Goal: Transaction & Acquisition: Purchase product/service

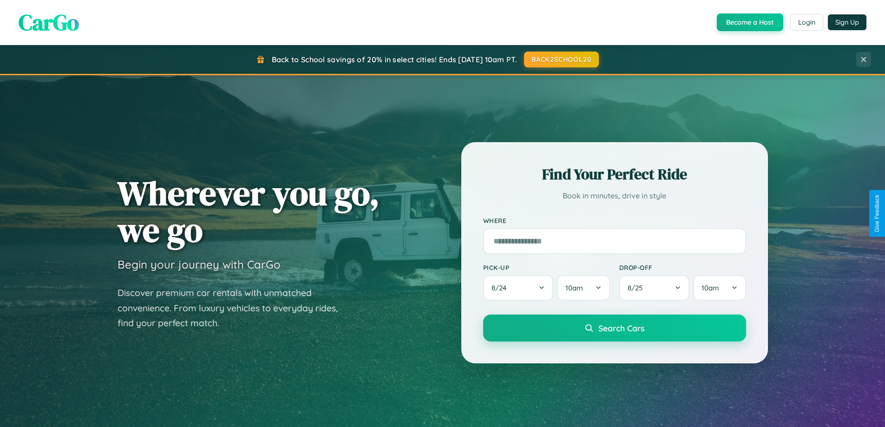
scroll to position [1788, 0]
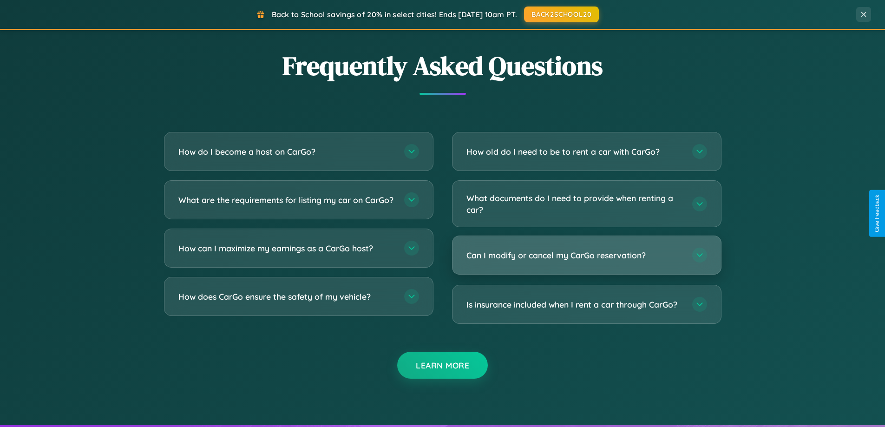
click at [586, 255] on h3 "Can I modify or cancel my CarGo reservation?" at bounding box center [574, 255] width 216 height 12
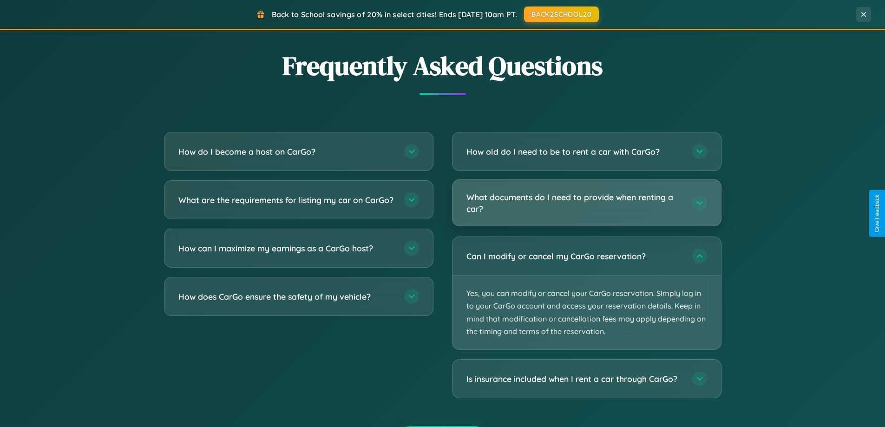
click at [586, 203] on h3 "What documents do I need to provide when renting a car?" at bounding box center [574, 202] width 216 height 23
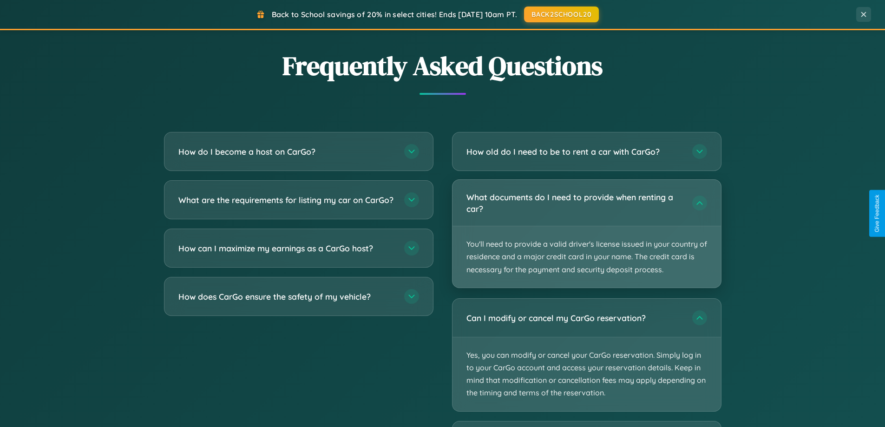
click at [586, 233] on p "You'll need to provide a valid driver's license issued in your country of resid…" at bounding box center [586, 256] width 269 height 61
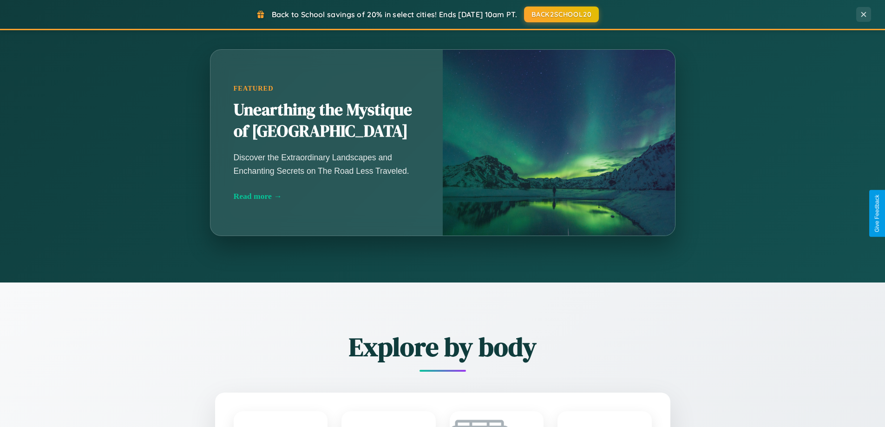
scroll to position [27, 0]
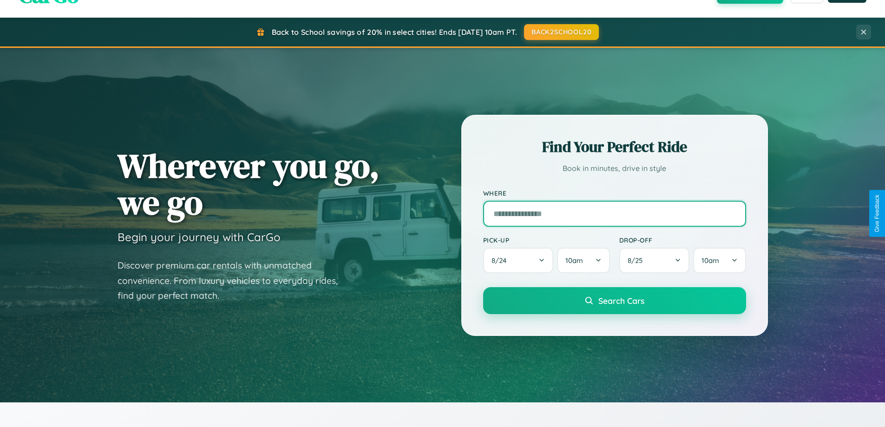
click at [614, 213] on input "text" at bounding box center [614, 214] width 263 height 26
type input "**********"
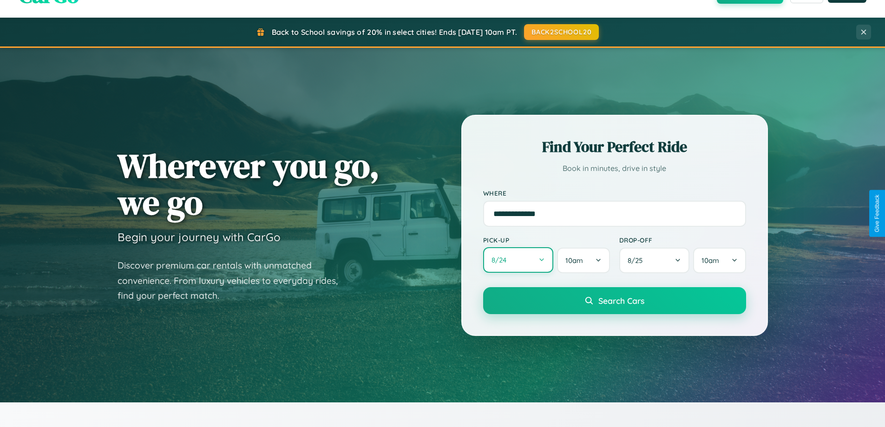
click at [518, 260] on button "8 / 24" at bounding box center [518, 260] width 71 height 26
select select "*"
select select "****"
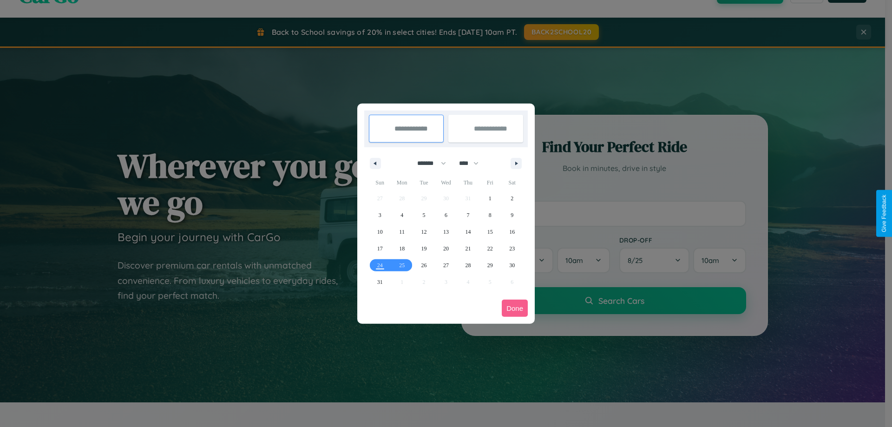
drag, startPoint x: 427, startPoint y: 163, endPoint x: 446, endPoint y: 186, distance: 29.7
click at [427, 163] on select "******* ******** ***** ***** *** **** **** ****** ********* ******* ******** **…" at bounding box center [429, 163] width 39 height 15
select select "*"
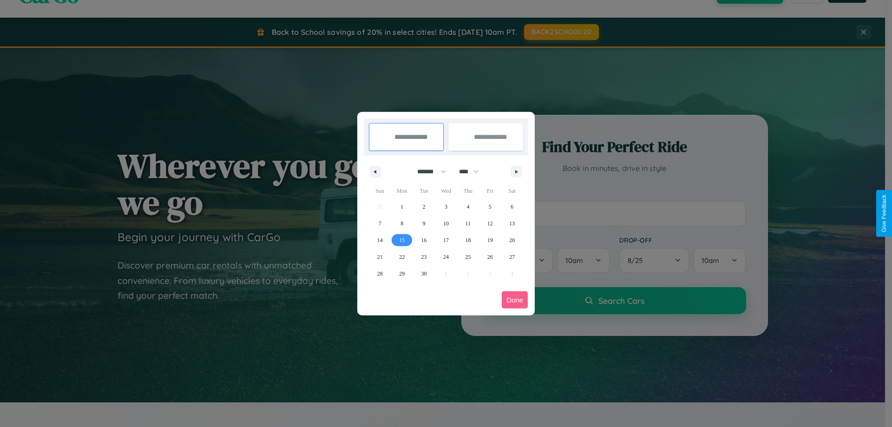
click at [402, 240] on span "15" at bounding box center [402, 240] width 6 height 17
type input "**********"
click at [512, 240] on span "20" at bounding box center [512, 240] width 6 height 17
type input "**********"
click at [515, 300] on button "Done" at bounding box center [515, 299] width 26 height 17
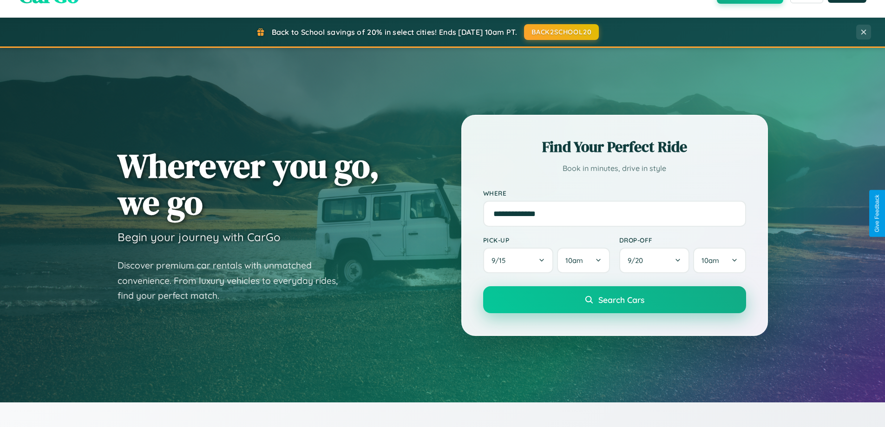
click at [614, 300] on span "Search Cars" at bounding box center [621, 300] width 46 height 10
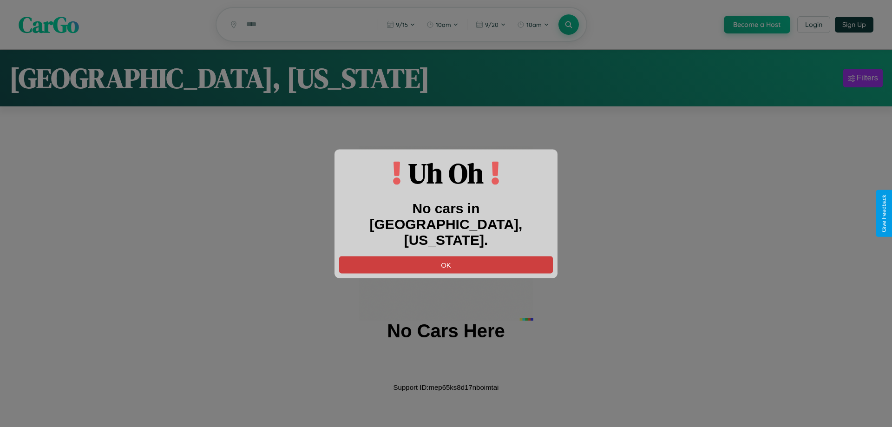
click at [446, 256] on button "OK" at bounding box center [446, 264] width 214 height 17
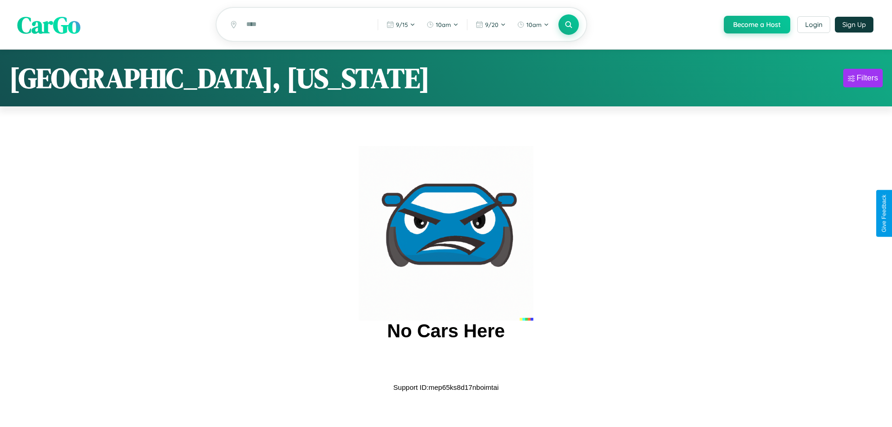
click at [49, 25] on span "CarGo" at bounding box center [48, 24] width 63 height 32
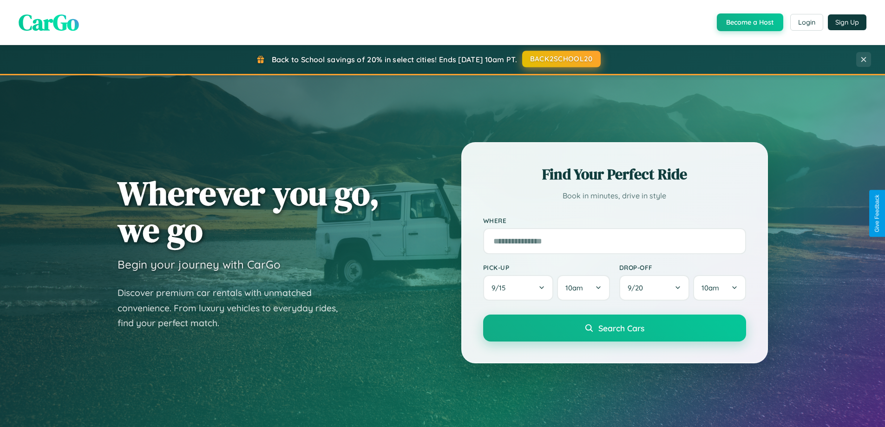
click at [561, 59] on button "BACK2SCHOOL20" at bounding box center [561, 59] width 79 height 17
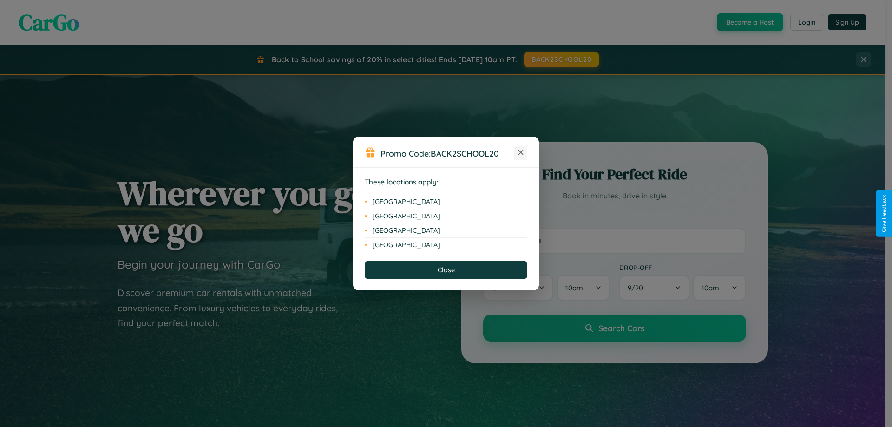
click at [521, 153] on icon at bounding box center [520, 152] width 5 height 5
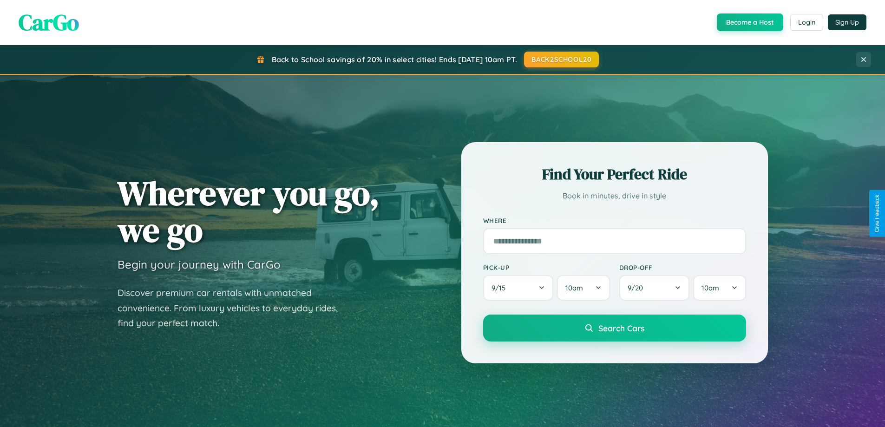
scroll to position [639, 0]
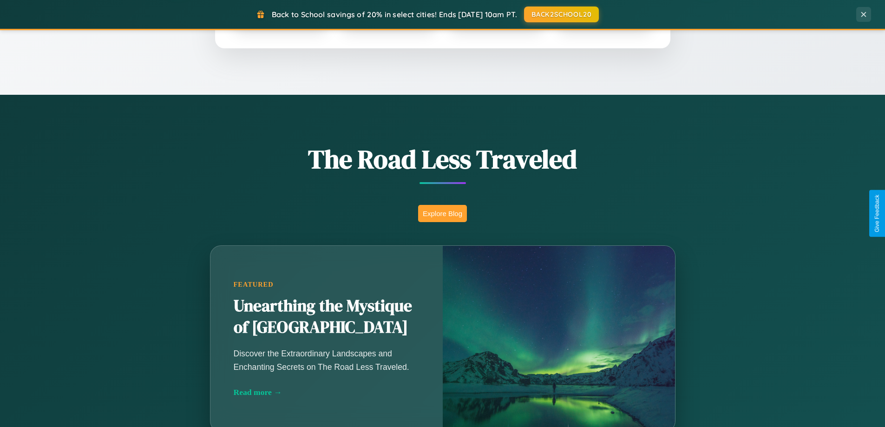
click at [442, 213] on button "Explore Blog" at bounding box center [442, 213] width 49 height 17
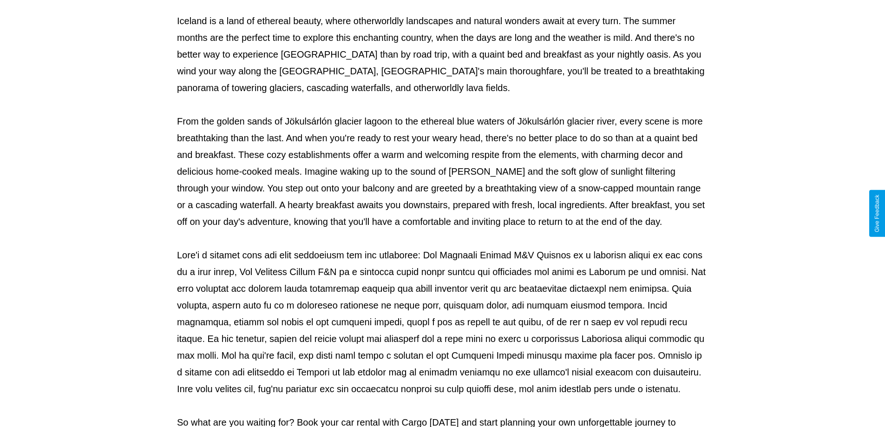
scroll to position [301, 0]
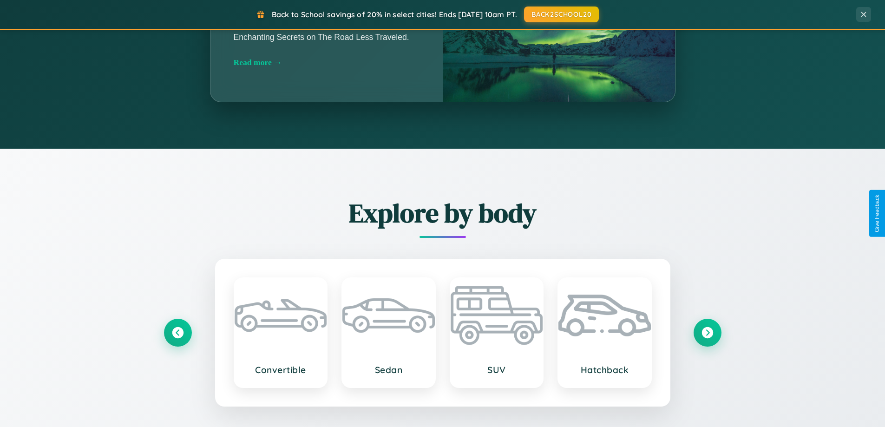
scroll to position [1088, 0]
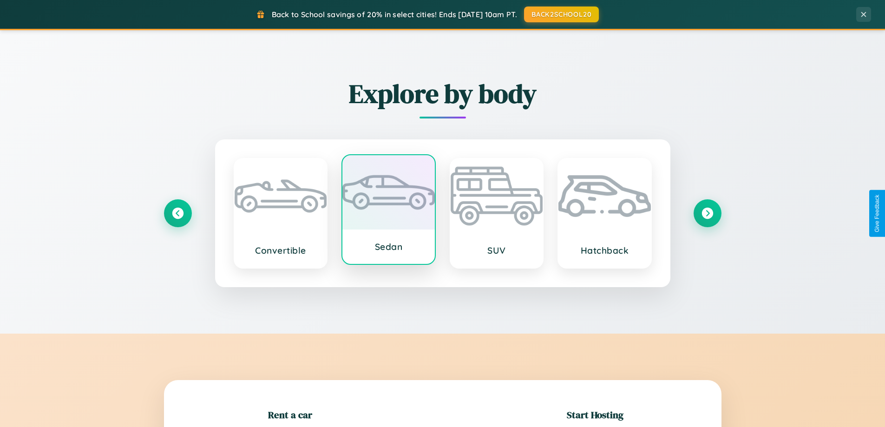
click at [388, 213] on div at bounding box center [388, 192] width 92 height 74
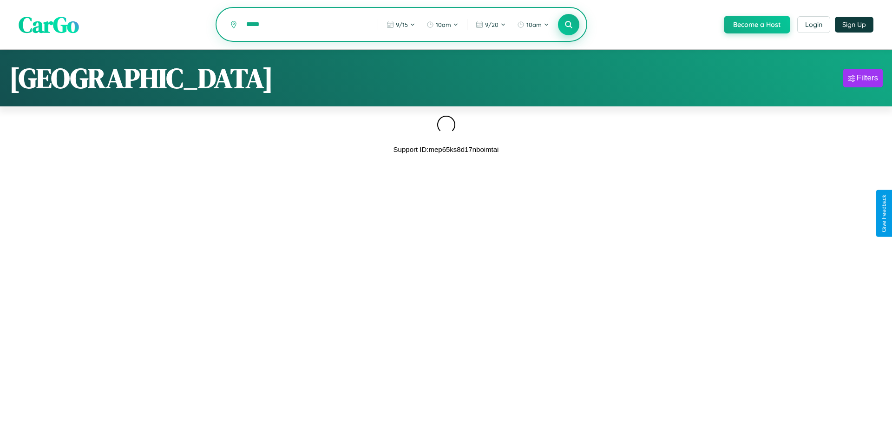
type input "*****"
click at [568, 25] on icon at bounding box center [568, 24] width 9 height 9
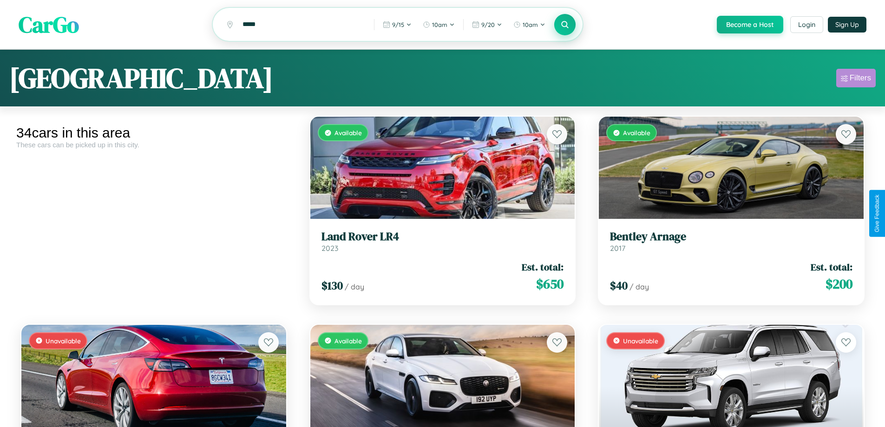
click at [856, 79] on div "Filters" at bounding box center [860, 77] width 21 height 9
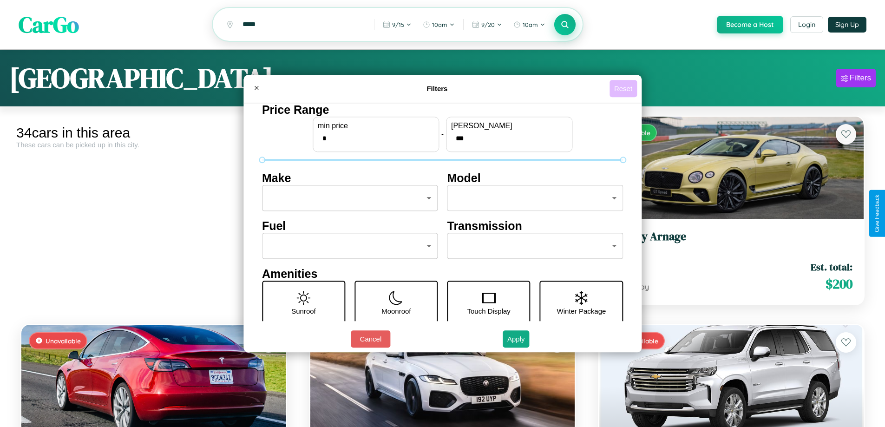
click at [624, 88] on button "Reset" at bounding box center [623, 88] width 27 height 17
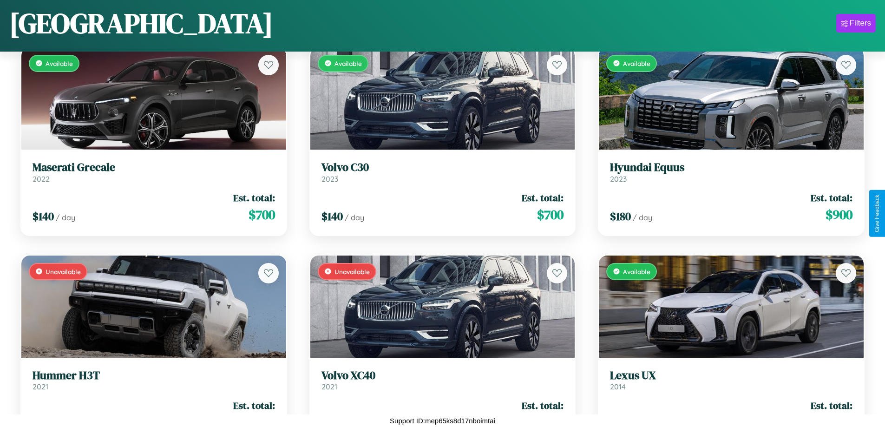
scroll to position [1587, 0]
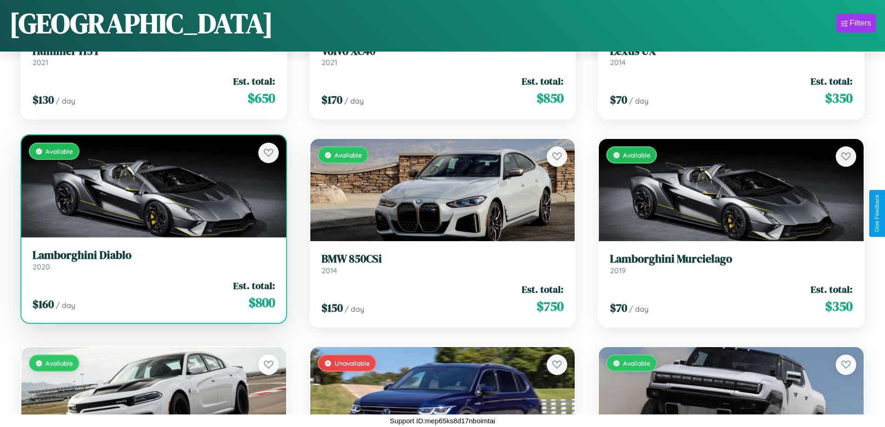
click at [152, 262] on link "Lamborghini Diablo 2020" at bounding box center [154, 260] width 243 height 23
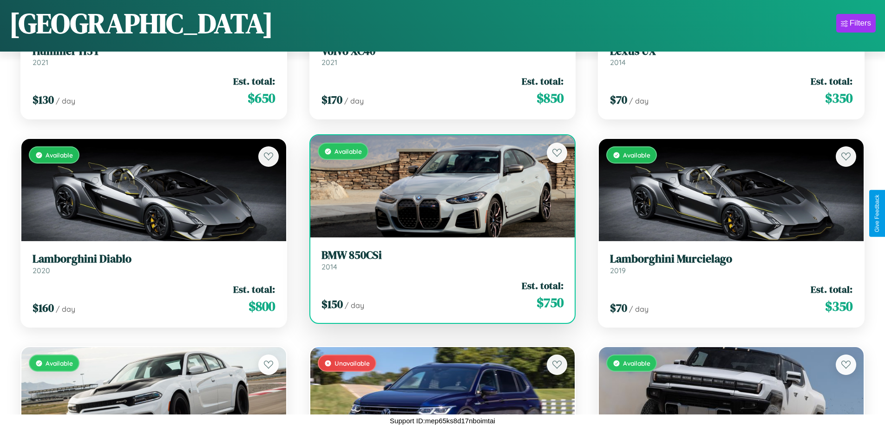
scroll to position [755, 0]
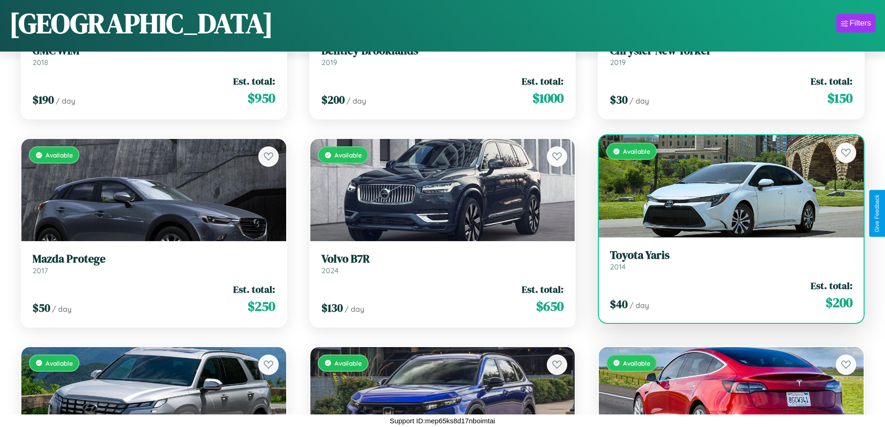
click at [725, 263] on link "Toyota Yaris 2014" at bounding box center [731, 260] width 243 height 23
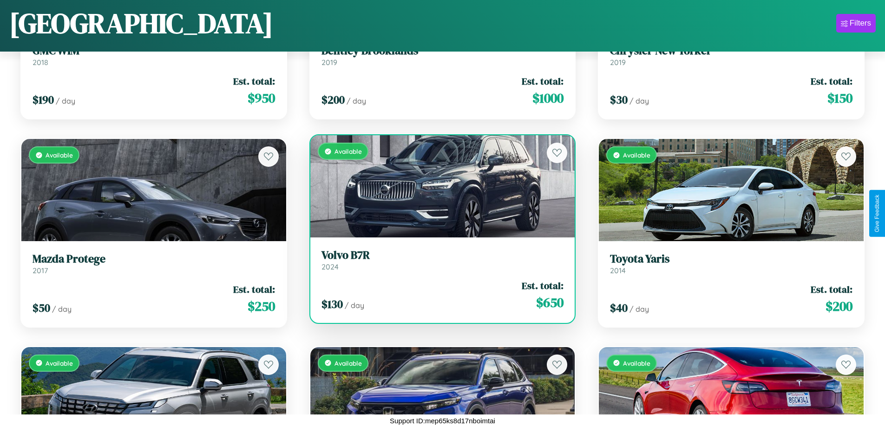
scroll to position [963, 0]
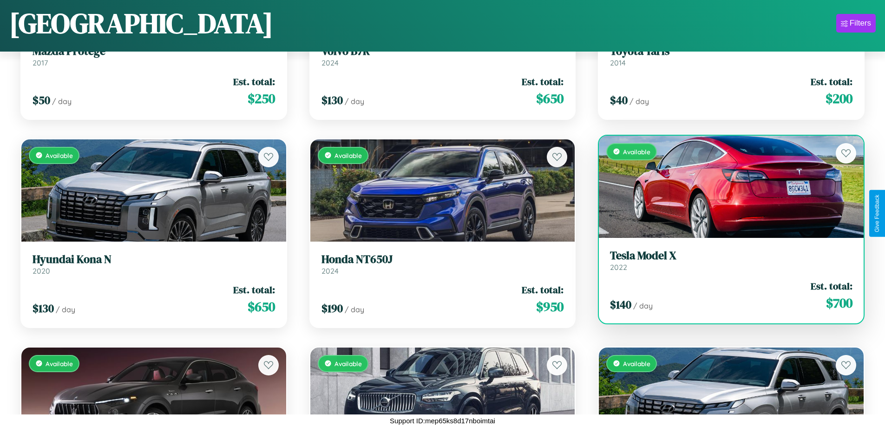
click at [725, 262] on link "Tesla Model X 2022" at bounding box center [731, 260] width 243 height 23
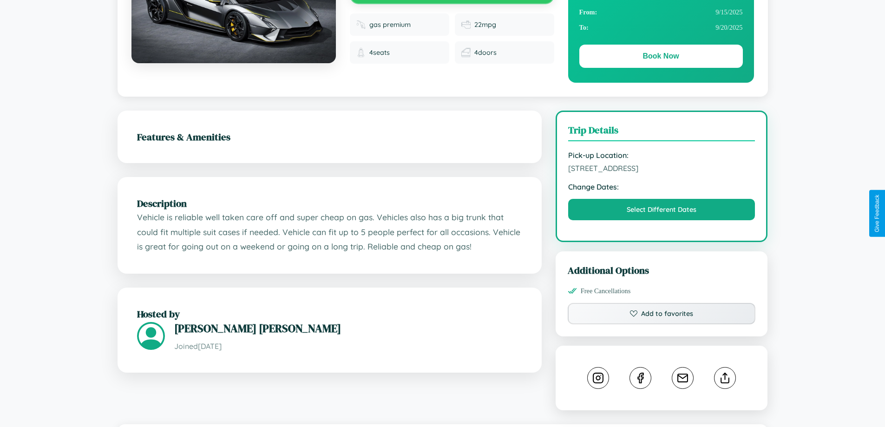
scroll to position [517, 0]
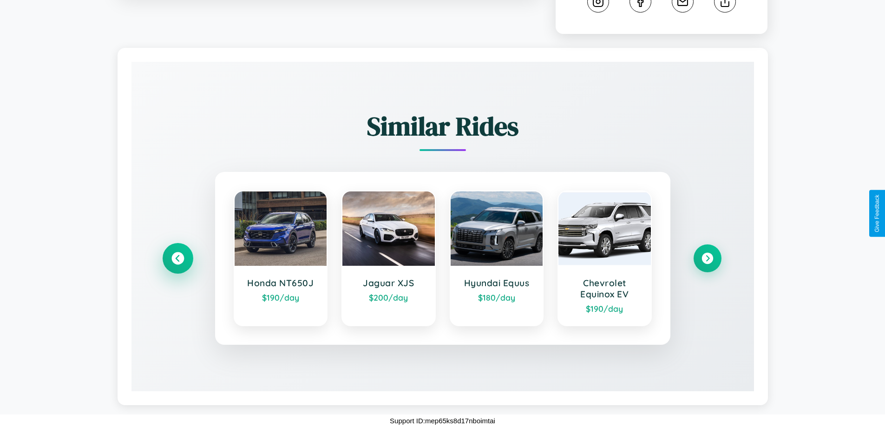
click at [177, 258] on icon at bounding box center [177, 258] width 13 height 13
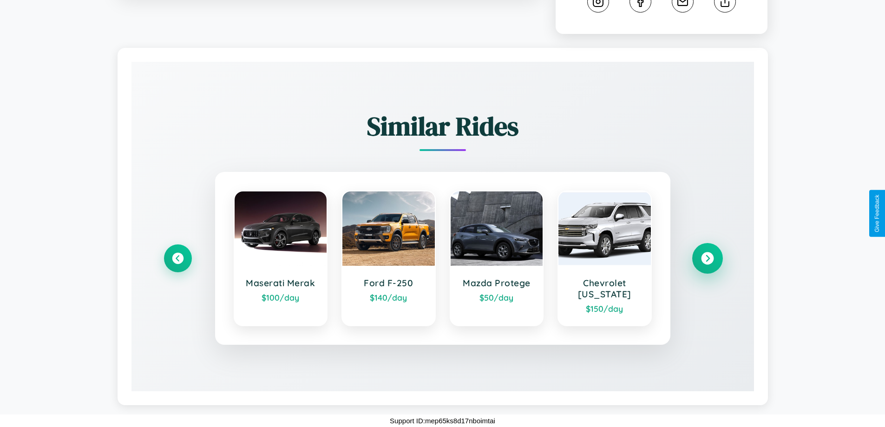
click at [707, 258] on icon at bounding box center [707, 258] width 13 height 13
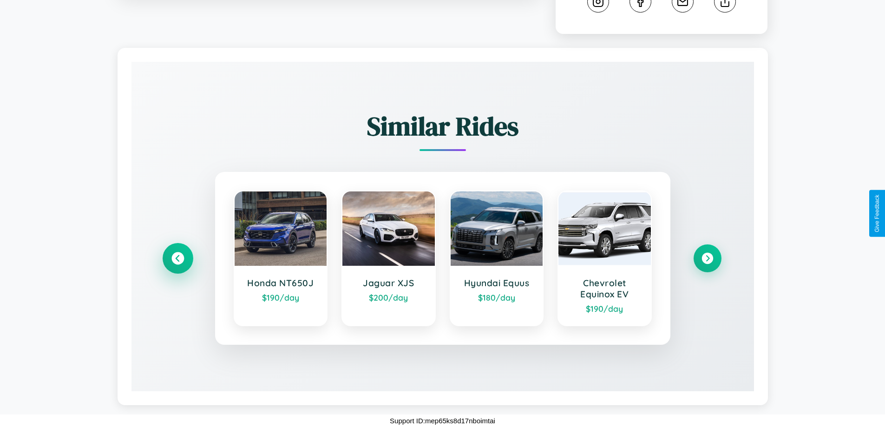
click at [177, 258] on icon at bounding box center [177, 258] width 13 height 13
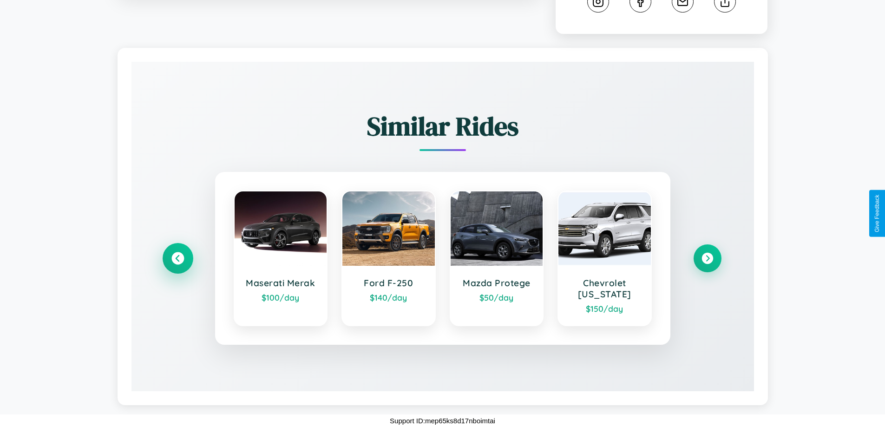
click at [177, 258] on icon at bounding box center [177, 258] width 13 height 13
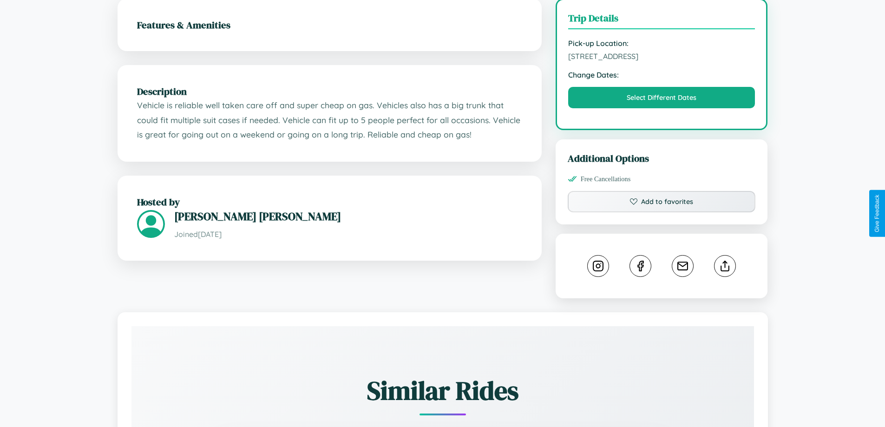
scroll to position [241, 0]
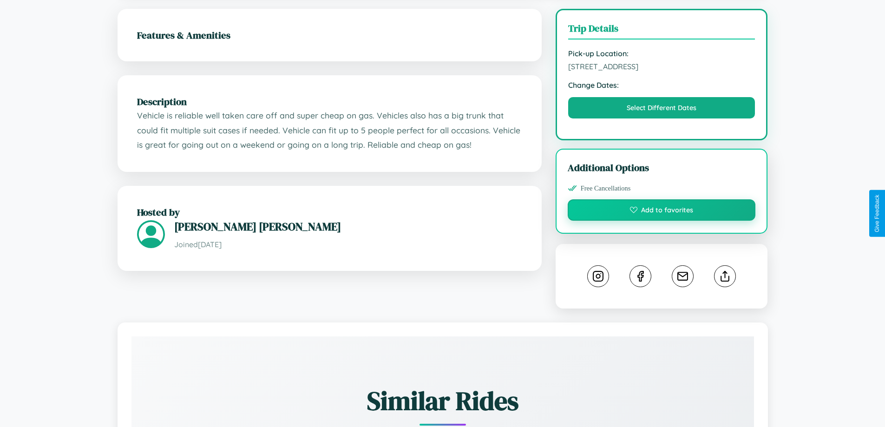
click at [662, 211] on button "Add to favorites" at bounding box center [662, 209] width 188 height 21
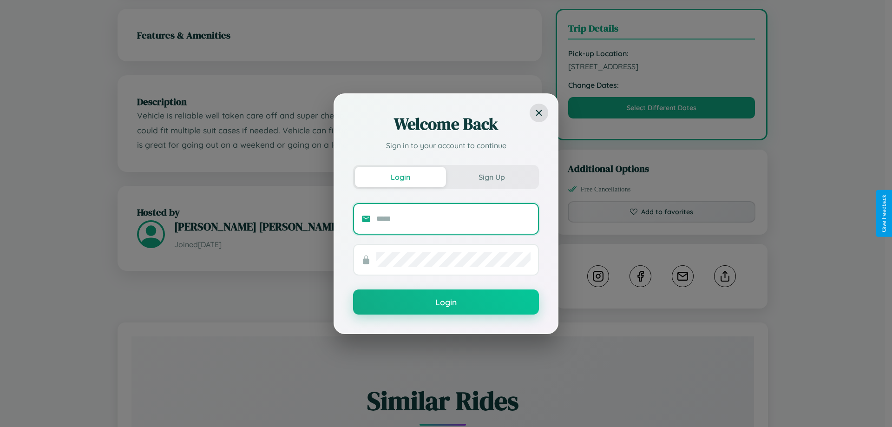
click at [453, 218] on input "text" at bounding box center [453, 218] width 154 height 15
type input "**********"
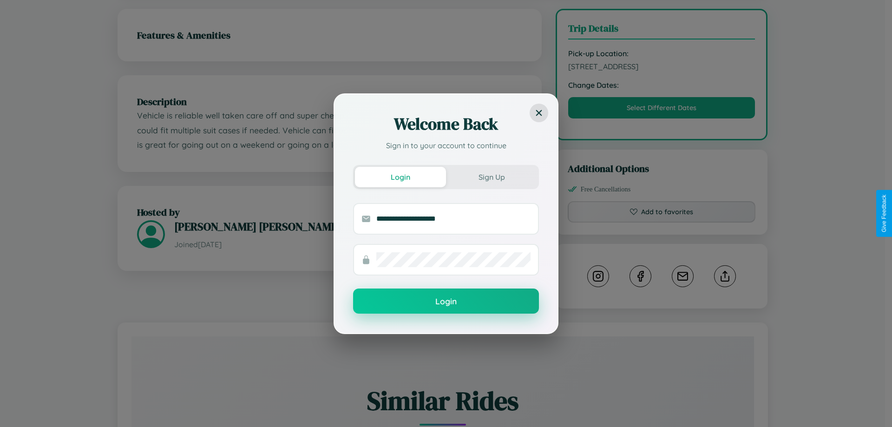
click at [446, 302] on button "Login" at bounding box center [446, 301] width 186 height 25
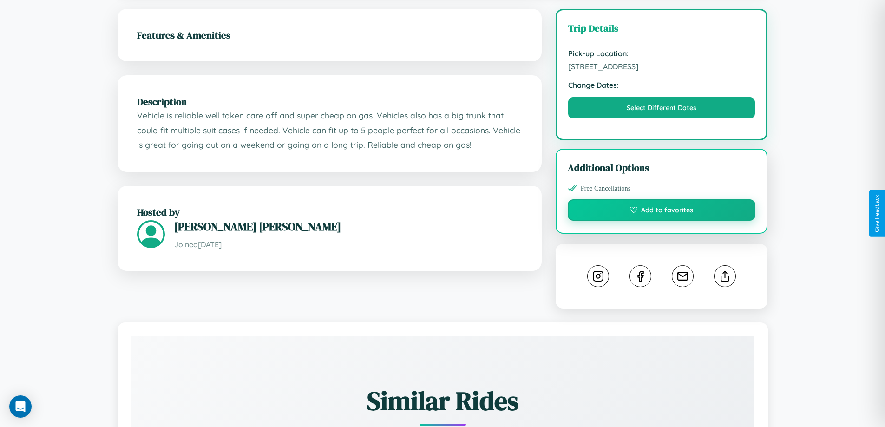
click at [662, 212] on button "Add to favorites" at bounding box center [662, 209] width 188 height 21
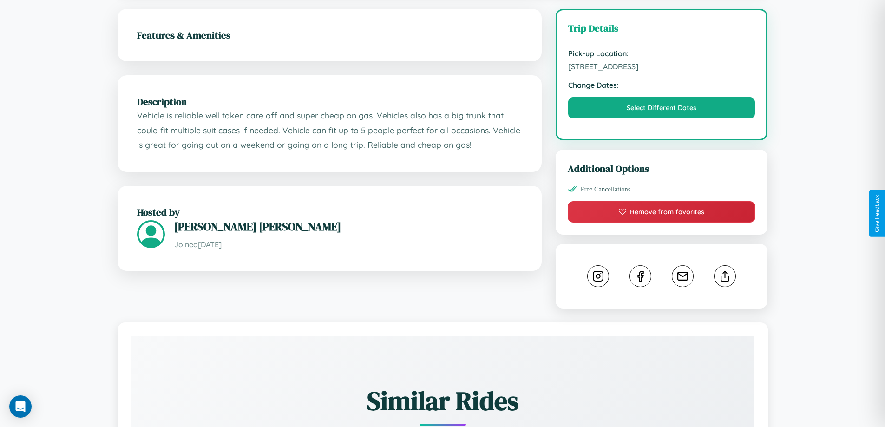
scroll to position [305, 0]
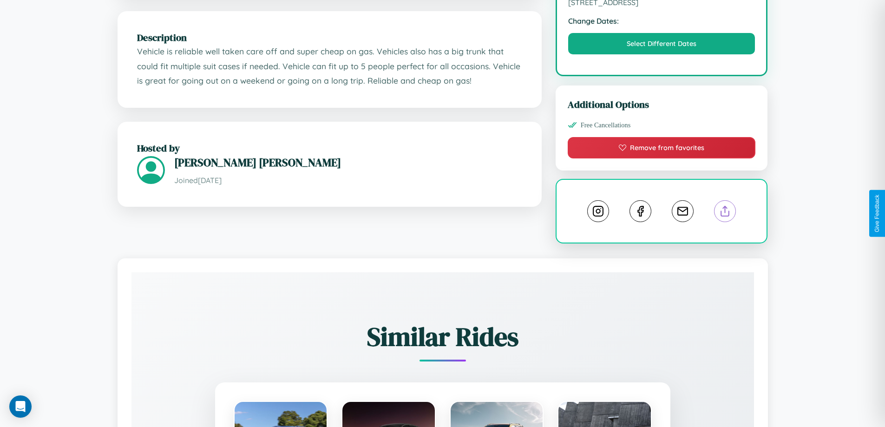
click at [725, 212] on line at bounding box center [725, 209] width 0 height 7
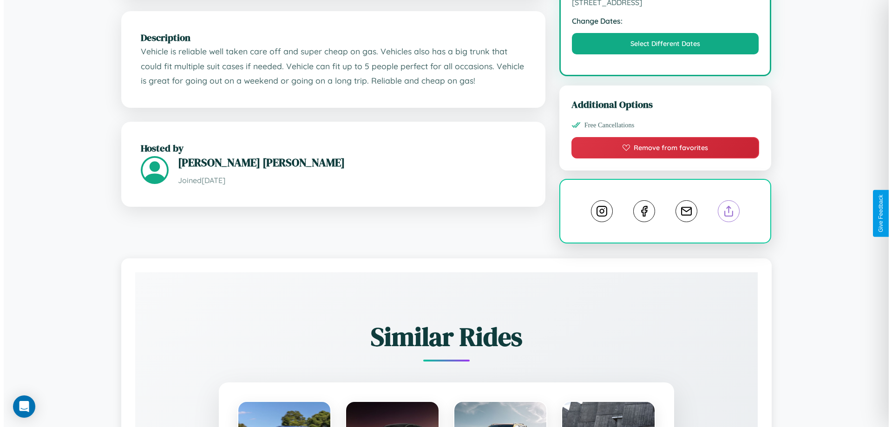
scroll to position [0, 0]
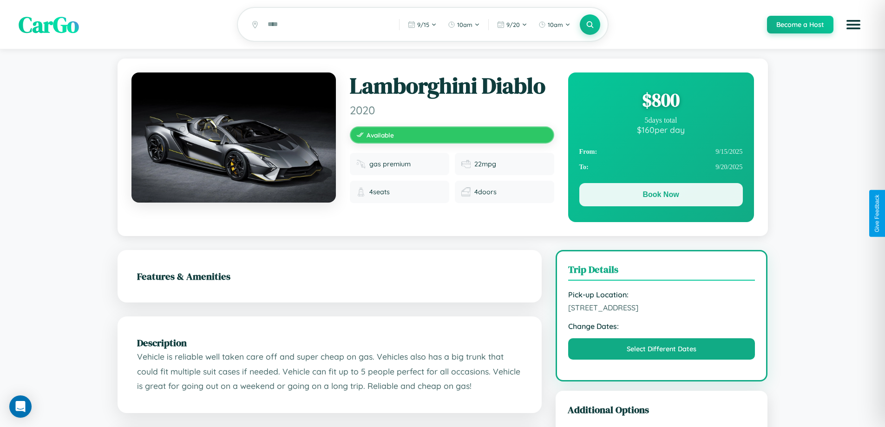
click at [661, 197] on button "Book Now" at bounding box center [661, 194] width 164 height 23
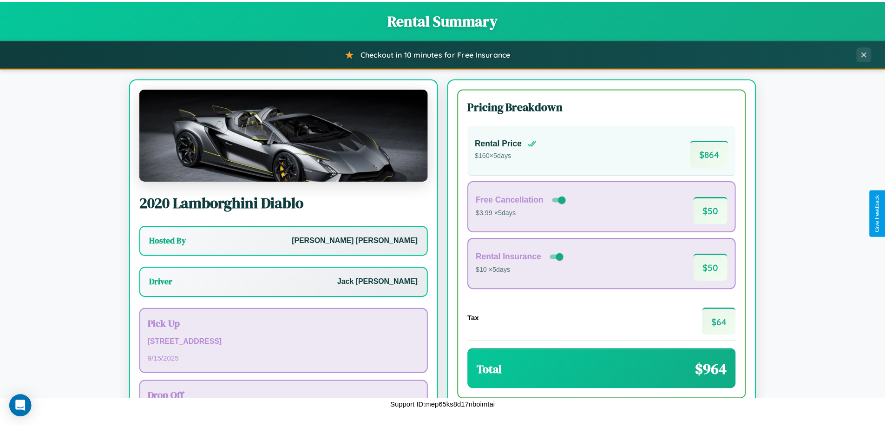
scroll to position [67, 0]
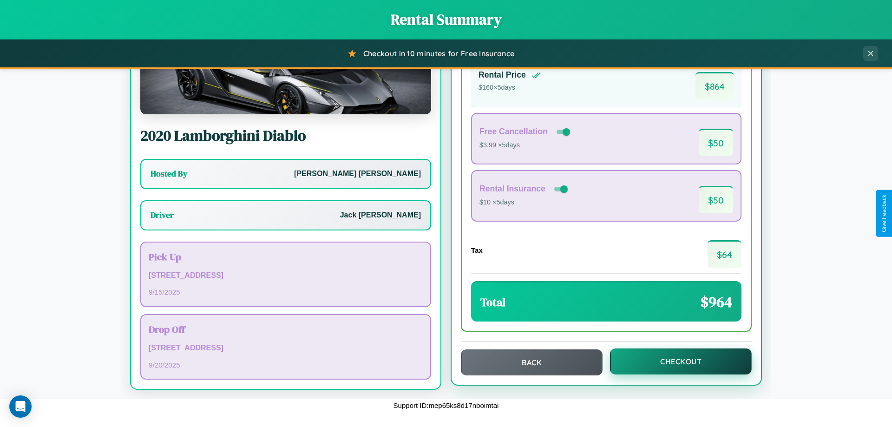
click at [675, 361] on button "Checkout" at bounding box center [681, 361] width 142 height 26
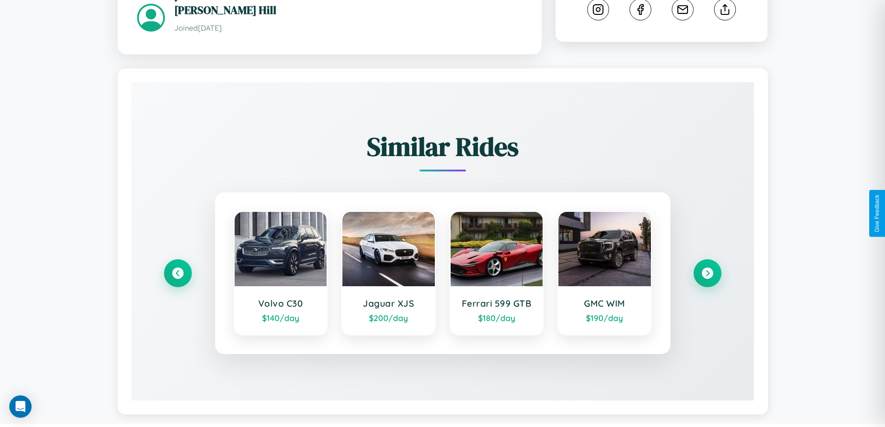
scroll to position [518, 0]
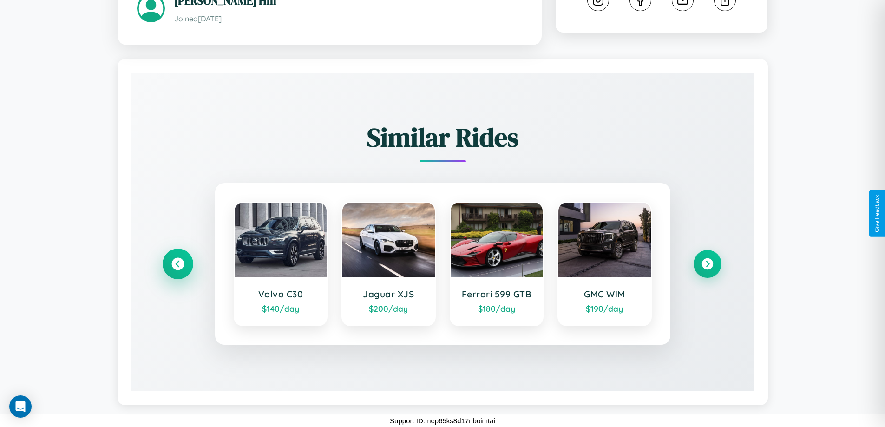
click at [177, 264] on icon at bounding box center [177, 264] width 13 height 13
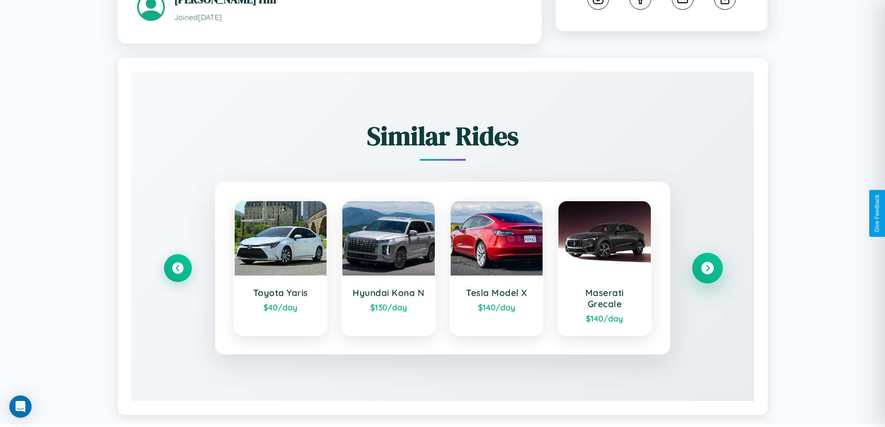
click at [707, 269] on icon at bounding box center [707, 268] width 13 height 13
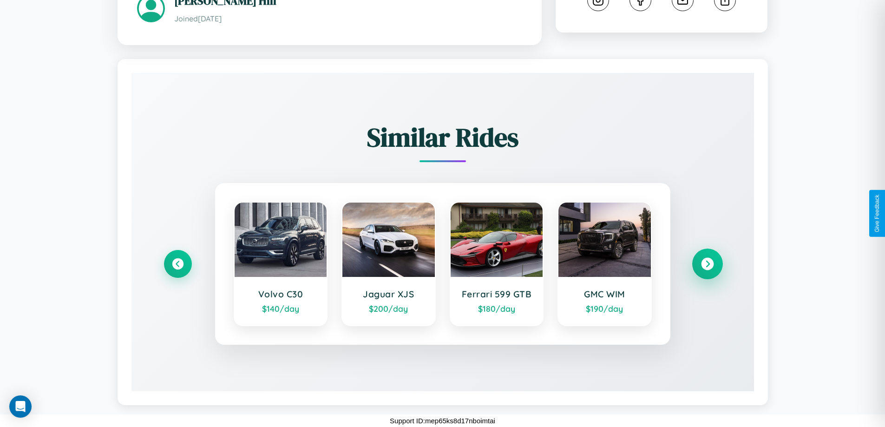
click at [707, 264] on icon at bounding box center [707, 264] width 13 height 13
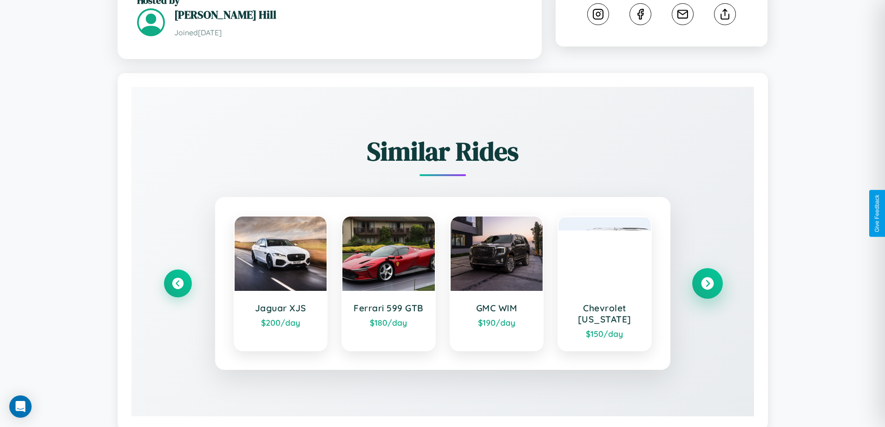
scroll to position [305, 0]
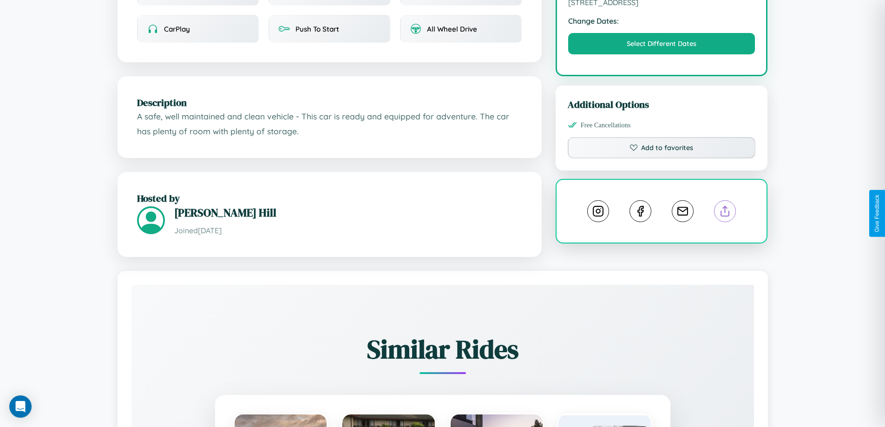
click at [725, 213] on line at bounding box center [725, 209] width 0 height 7
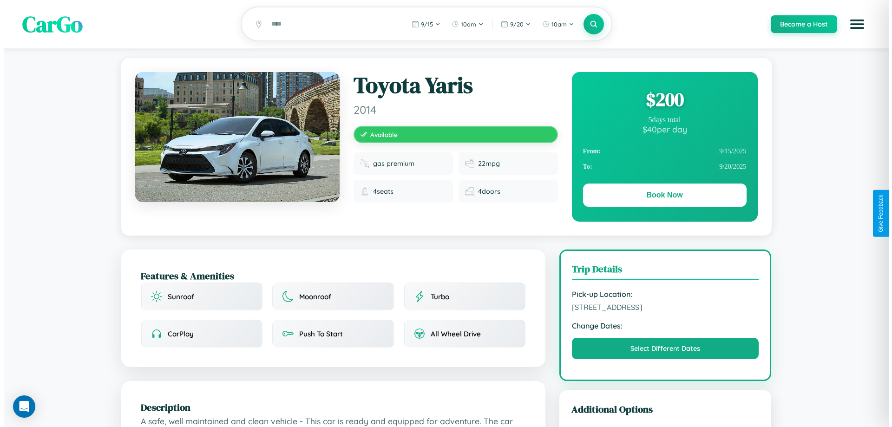
scroll to position [0, 0]
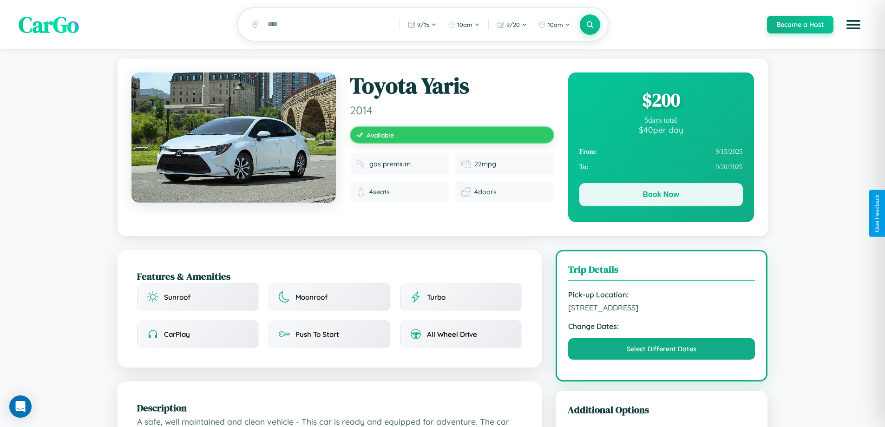
click at [661, 197] on button "Book Now" at bounding box center [661, 194] width 164 height 23
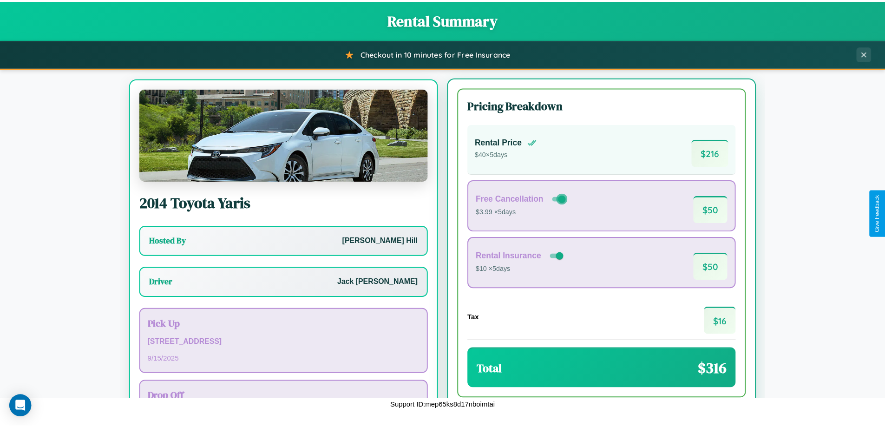
scroll to position [43, 0]
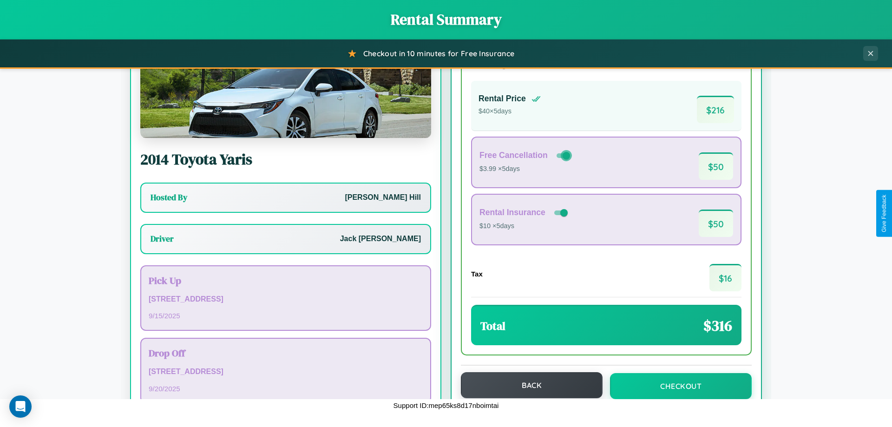
click at [527, 385] on button "Back" at bounding box center [532, 385] width 142 height 26
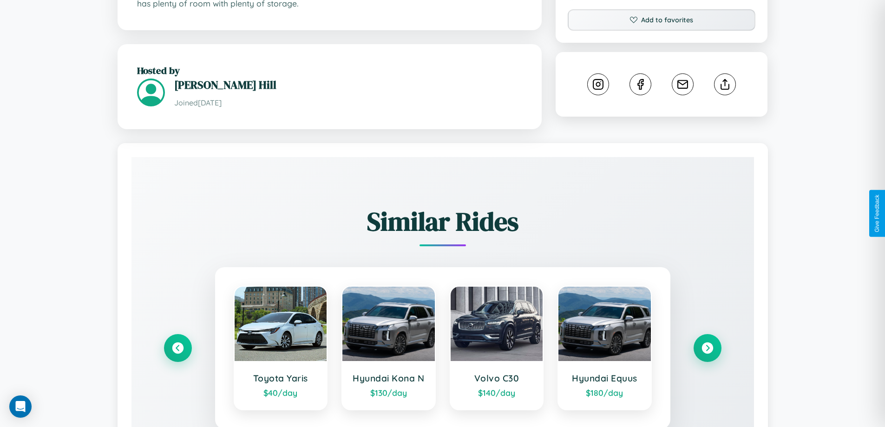
scroll to position [518, 0]
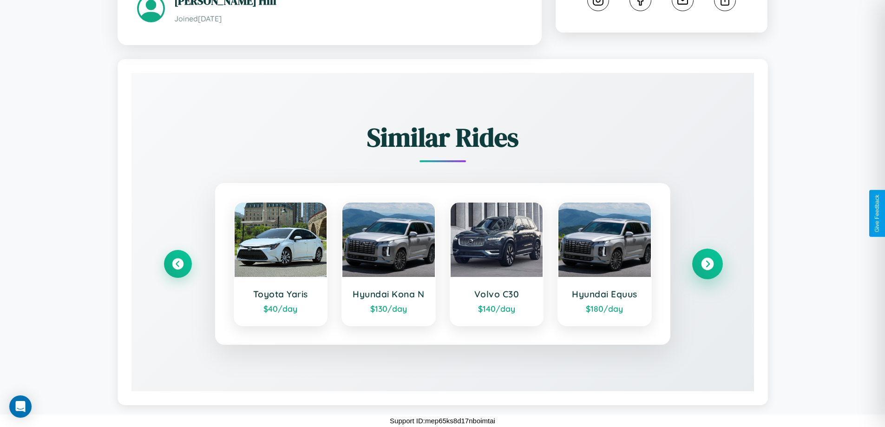
click at [707, 264] on icon at bounding box center [707, 264] width 13 height 13
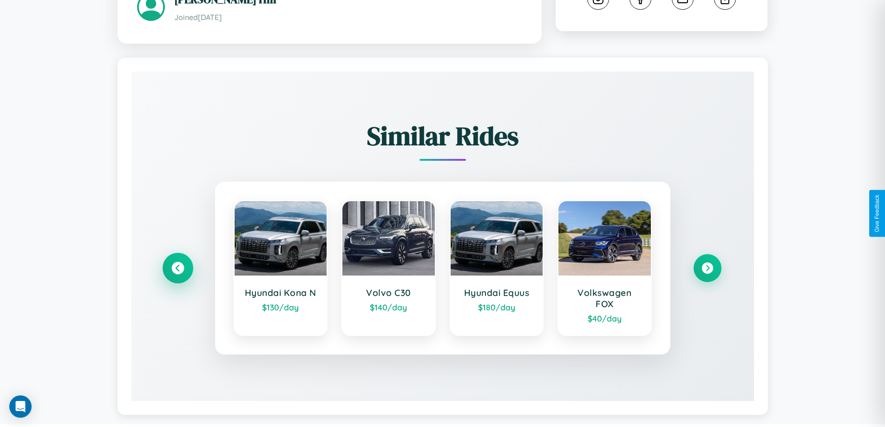
click at [177, 269] on icon at bounding box center [177, 268] width 13 height 13
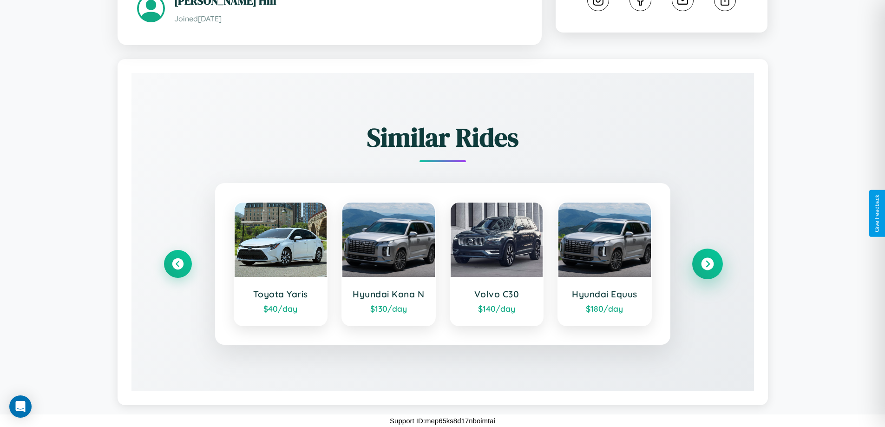
click at [707, 264] on icon at bounding box center [707, 264] width 13 height 13
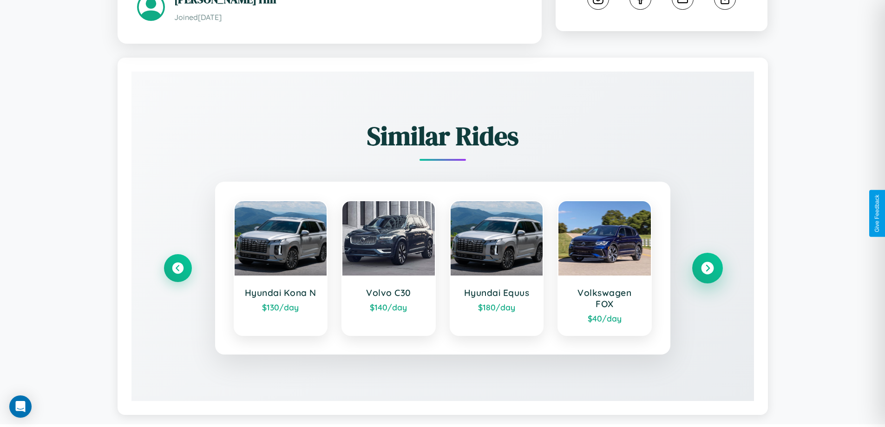
click at [707, 269] on icon at bounding box center [707, 268] width 13 height 13
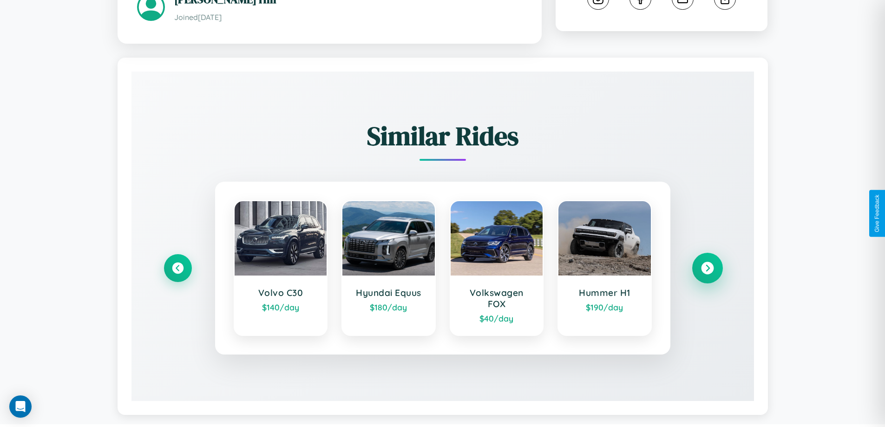
click at [707, 269] on icon at bounding box center [707, 268] width 13 height 13
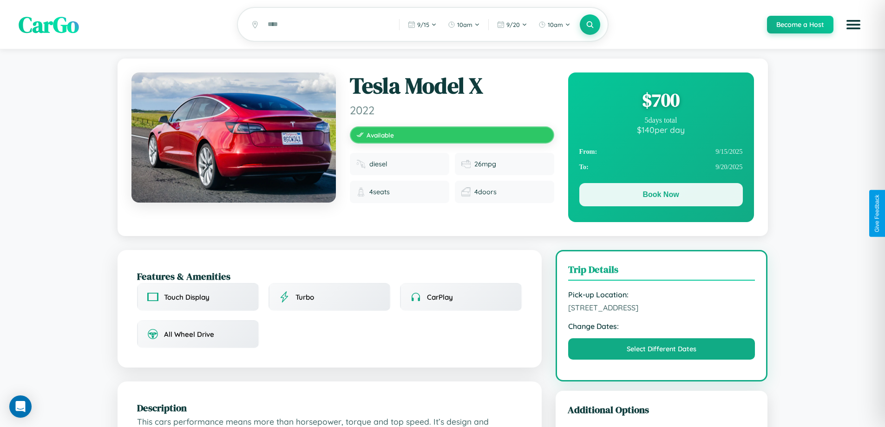
click at [661, 196] on button "Book Now" at bounding box center [661, 194] width 164 height 23
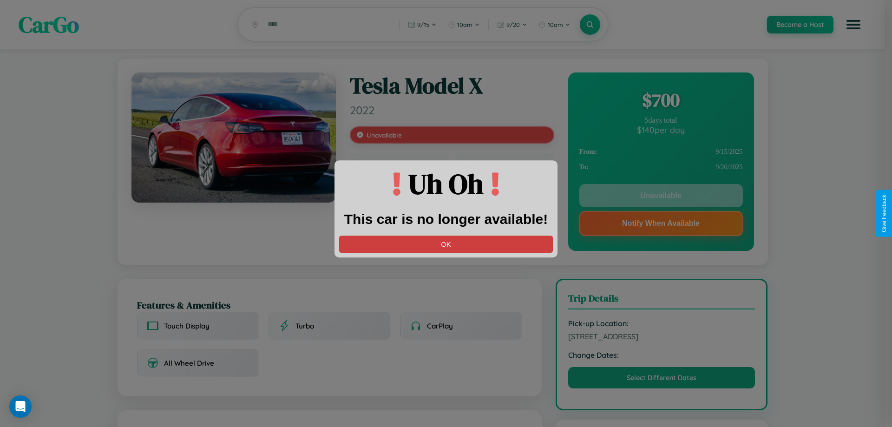
click at [446, 244] on button "OK" at bounding box center [446, 244] width 214 height 17
